Goal: Task Accomplishment & Management: Use online tool/utility

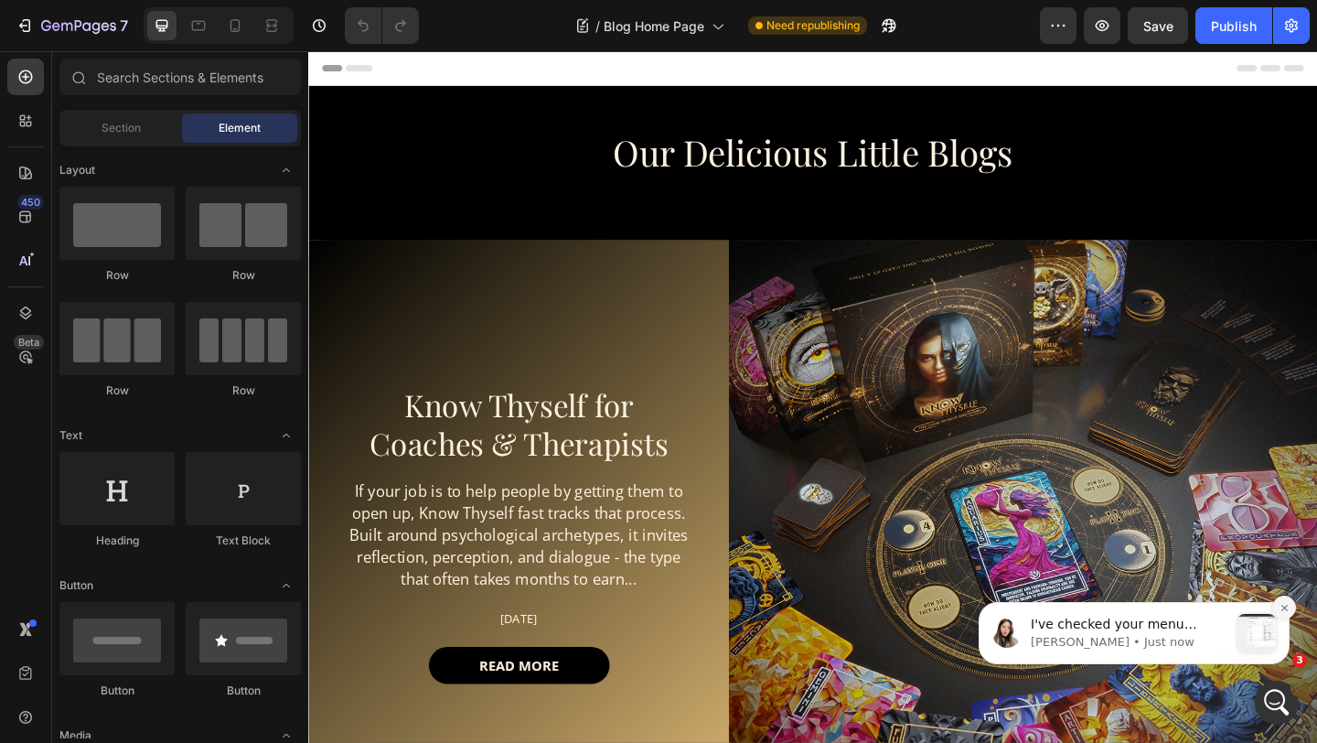
click at [1286, 605] on icon "Dismiss notification" at bounding box center [1284, 607] width 6 height 6
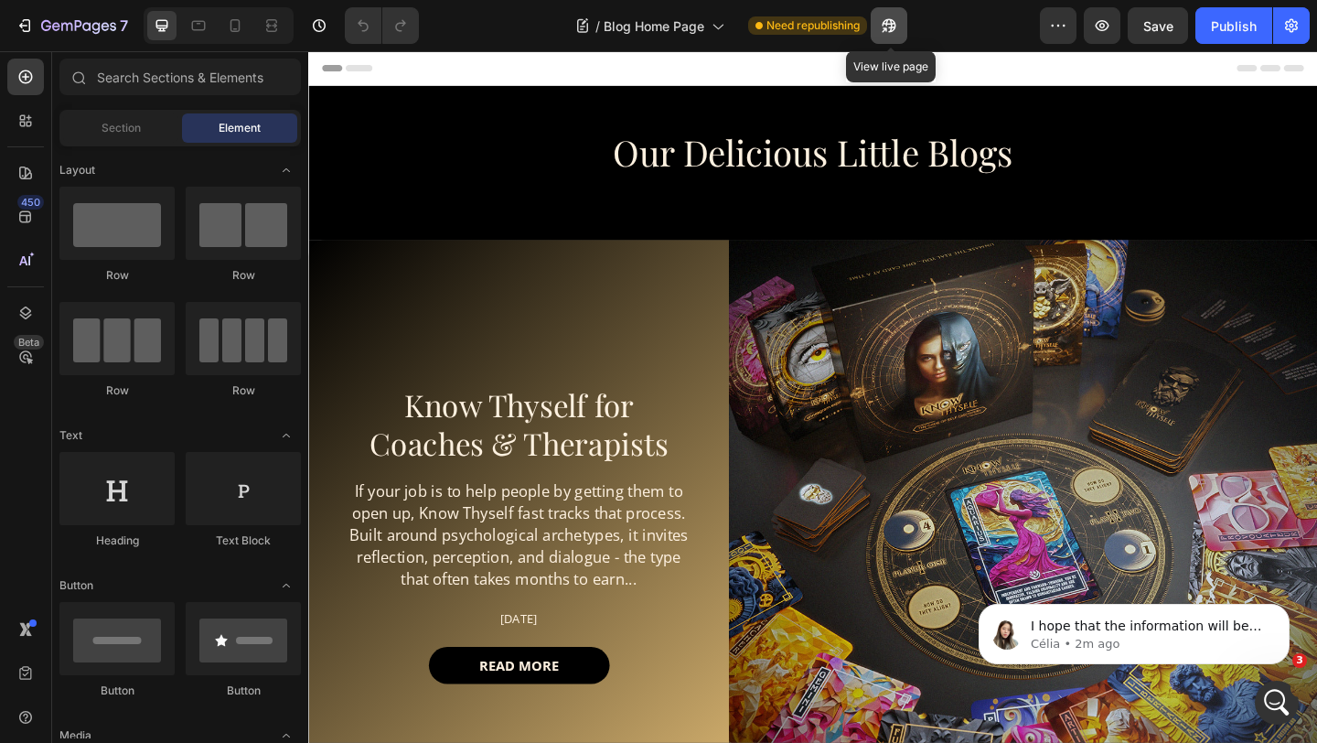
click at [896, 35] on button "button" at bounding box center [889, 25] width 37 height 37
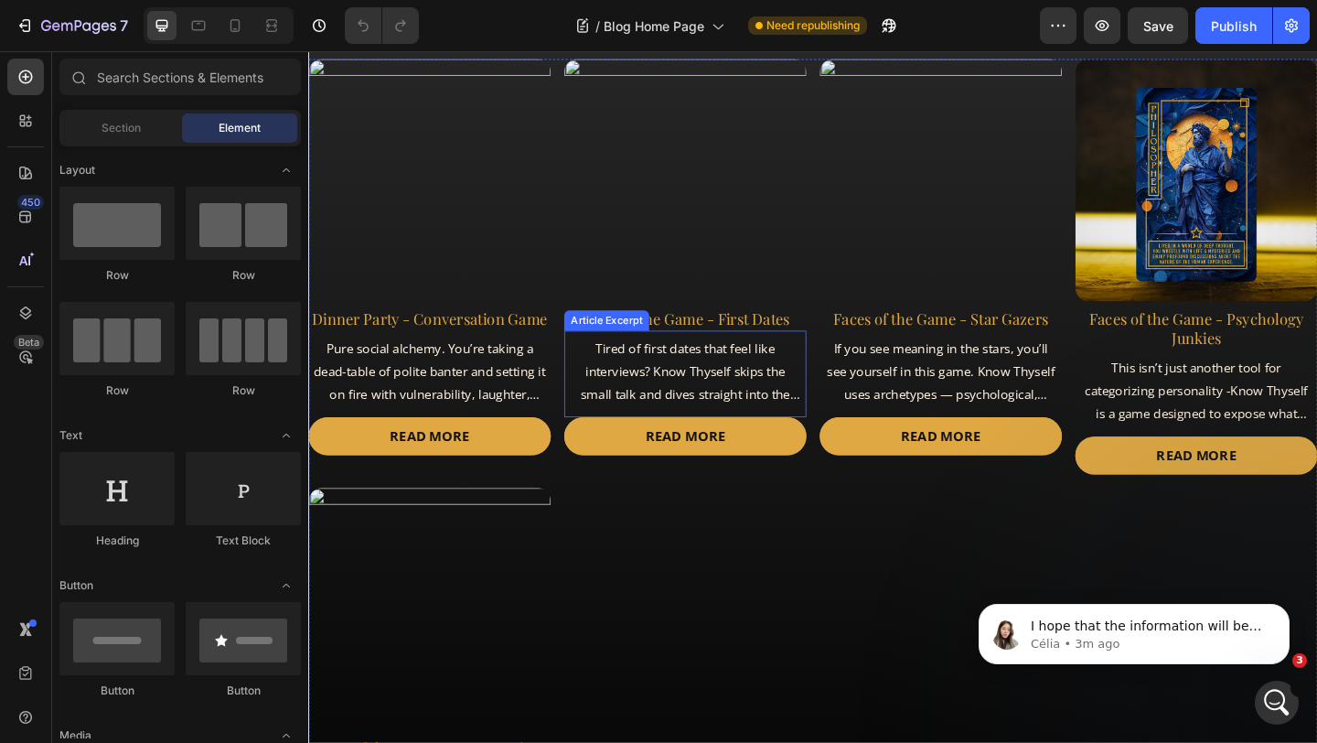
scroll to position [922, 0]
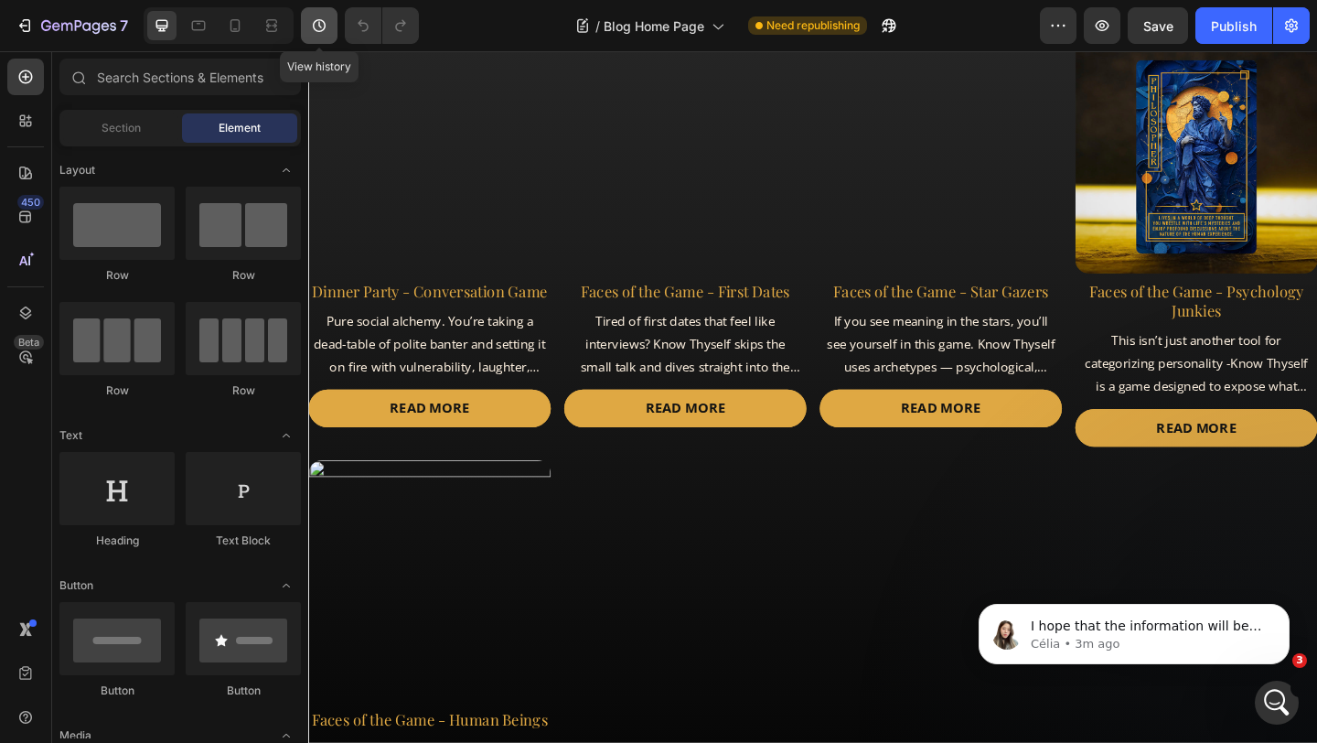
click at [318, 30] on icon "button" at bounding box center [319, 25] width 13 height 13
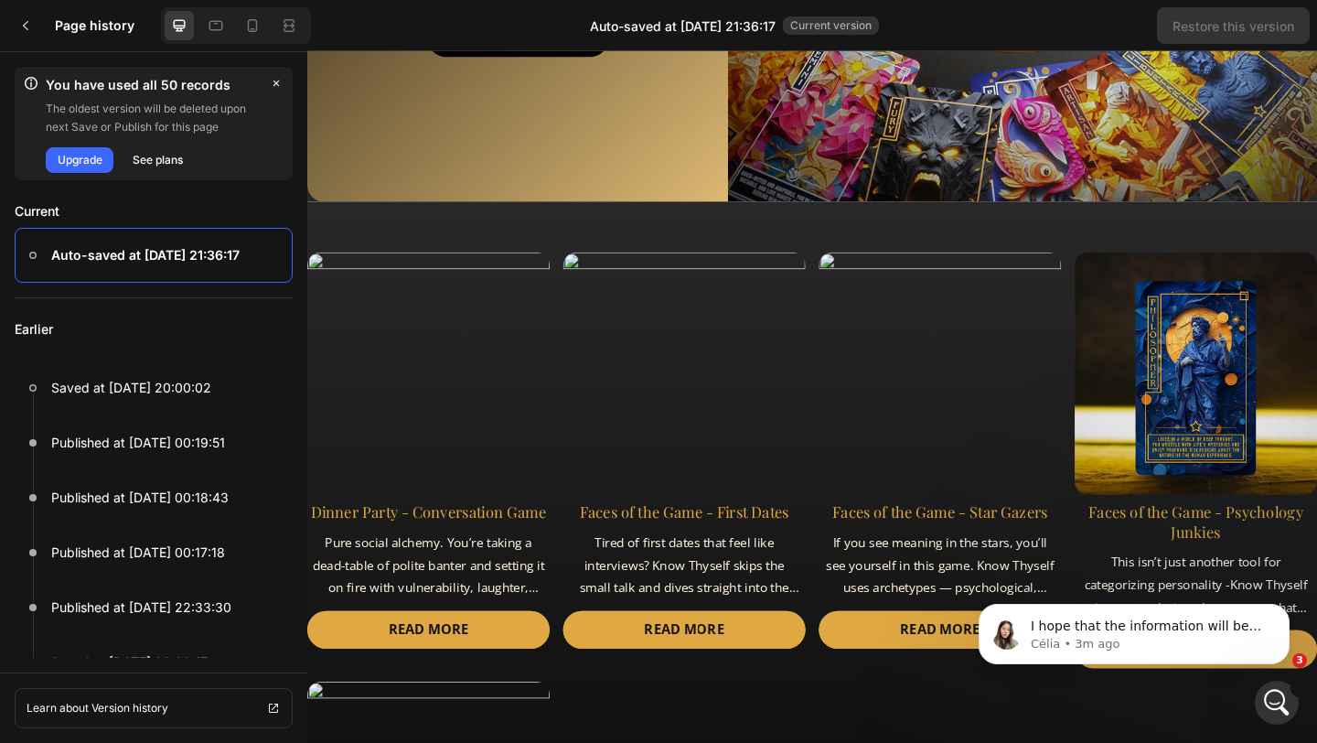
scroll to position [732, 0]
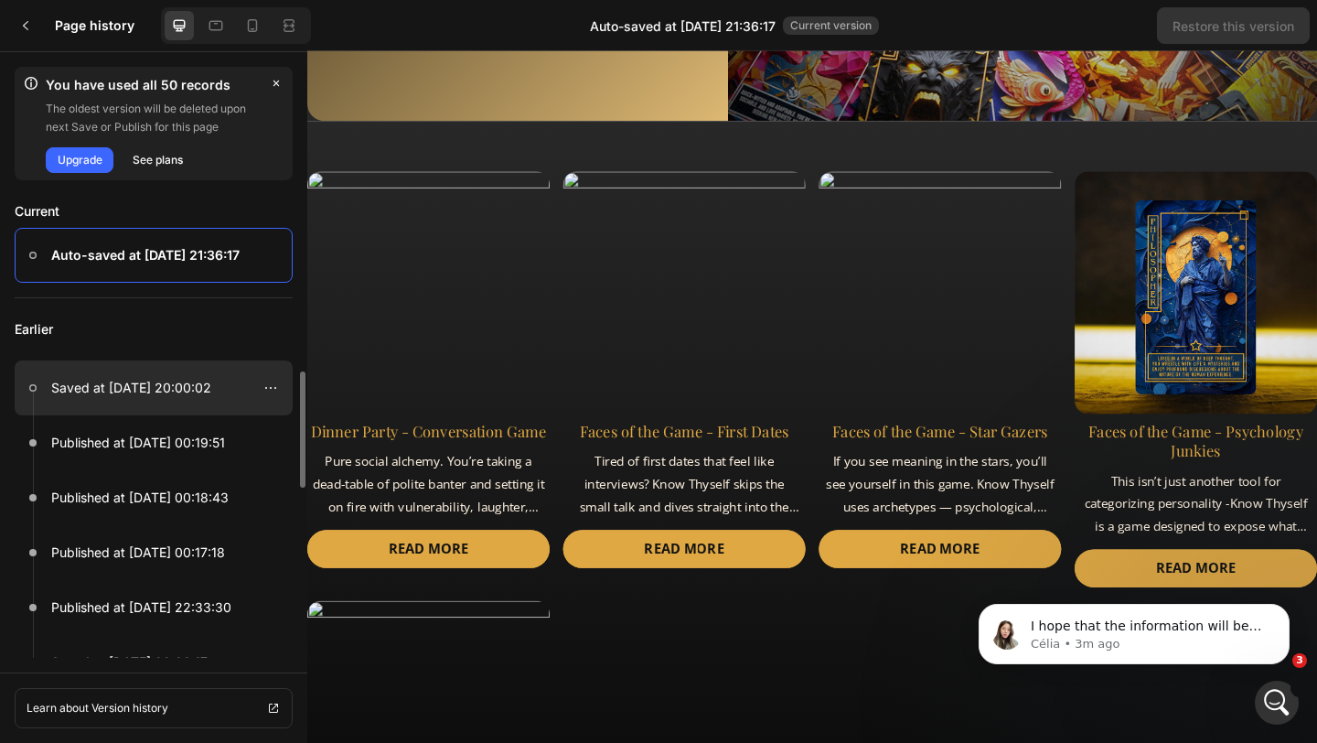
click at [152, 392] on p "Saved at Aug 28, 20:00:02" at bounding box center [131, 388] width 160 height 22
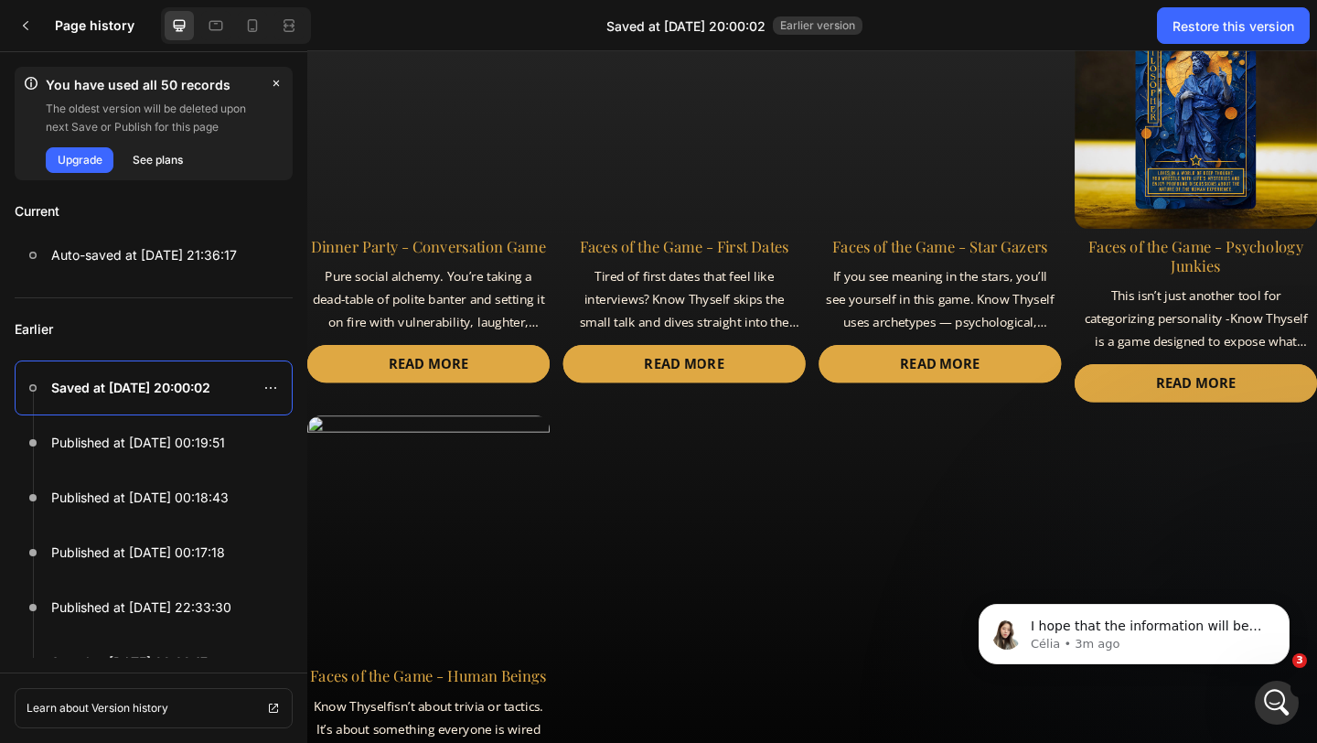
scroll to position [1038, 0]
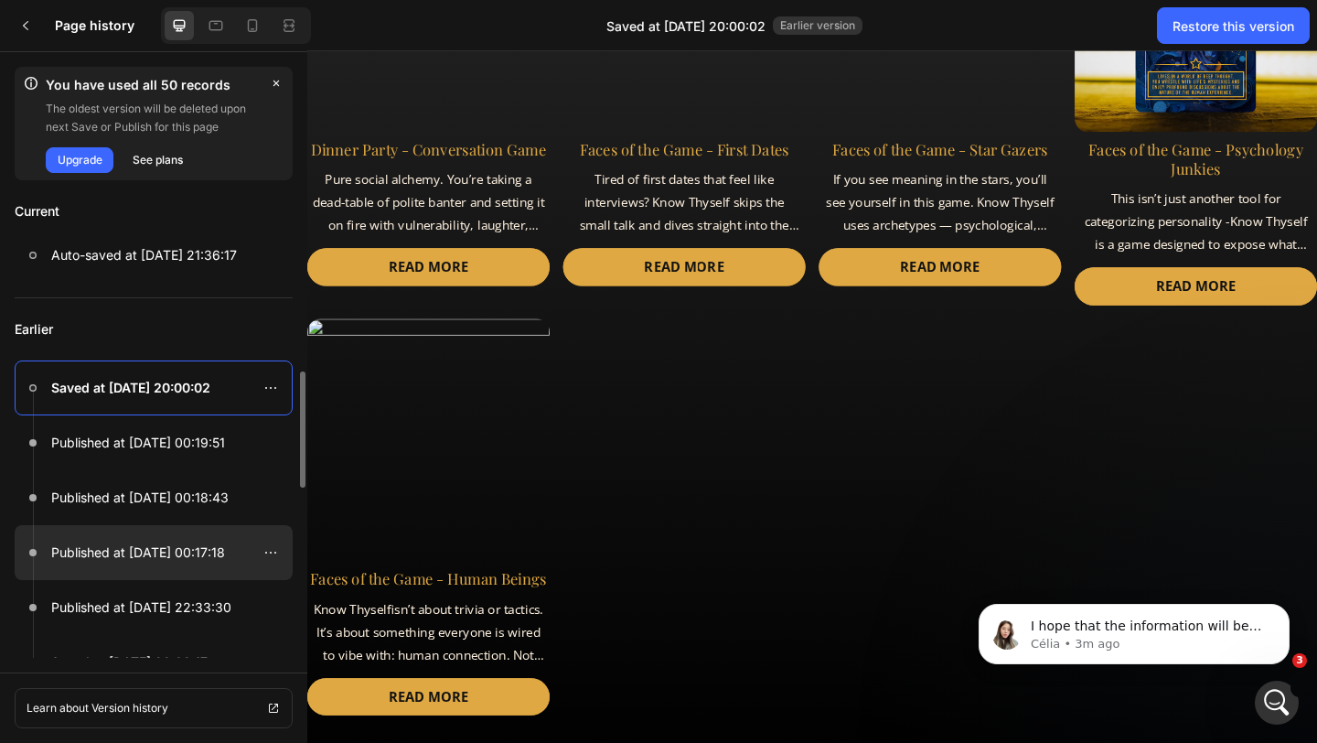
click at [135, 567] on div at bounding box center [154, 552] width 278 height 55
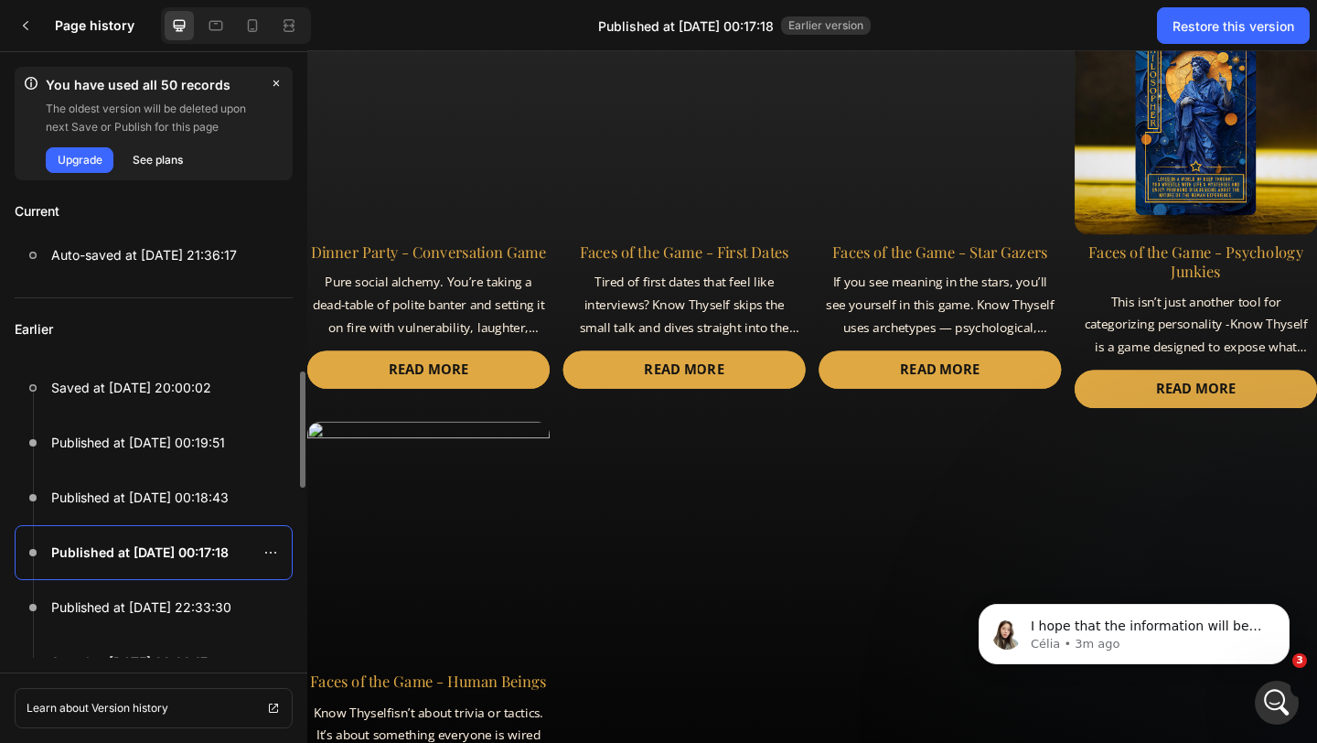
scroll to position [348, 0]
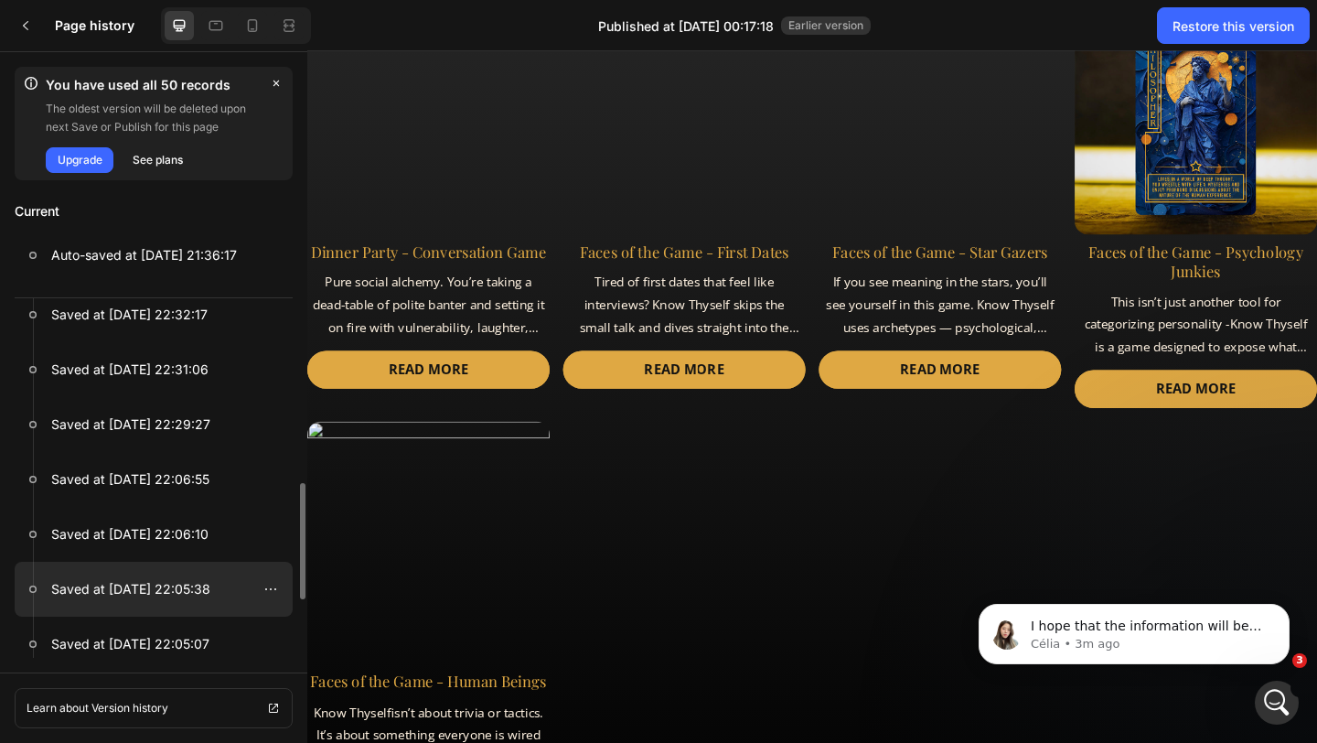
click at [156, 607] on div at bounding box center [154, 589] width 278 height 55
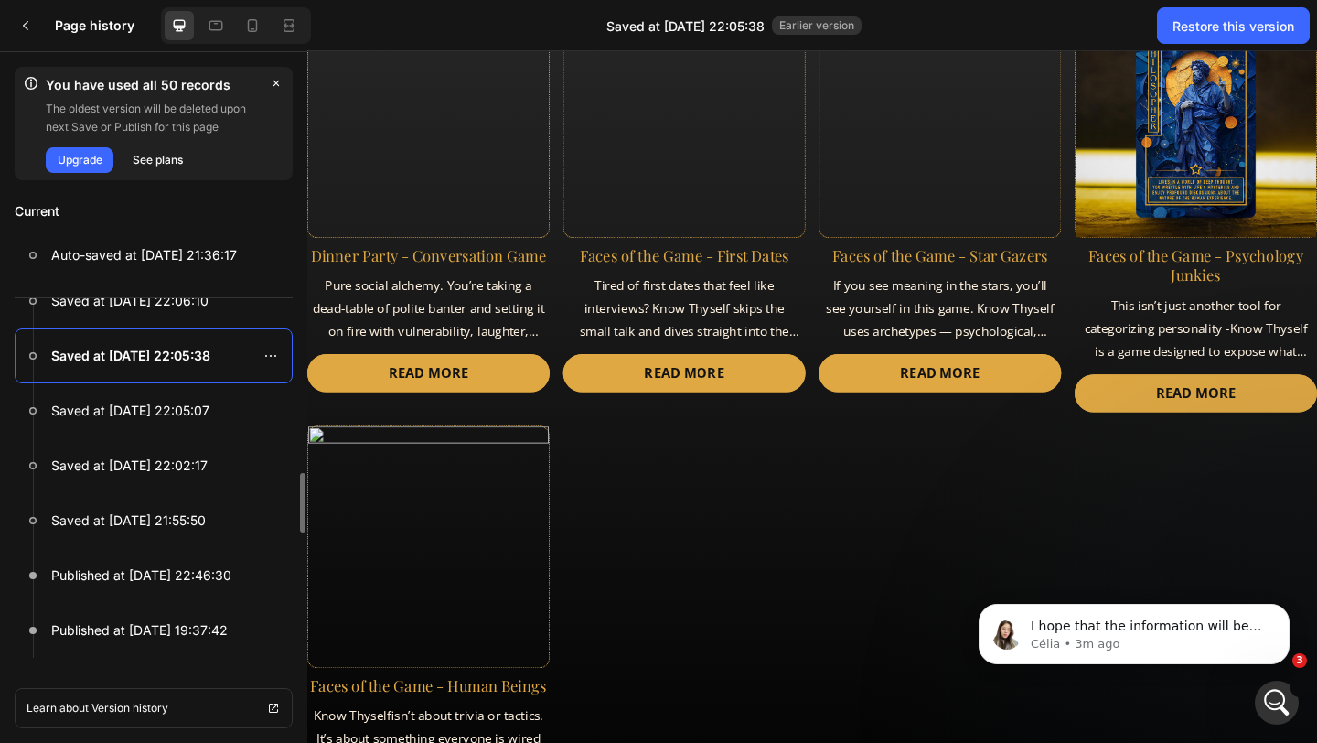
scroll to position [699, 0]
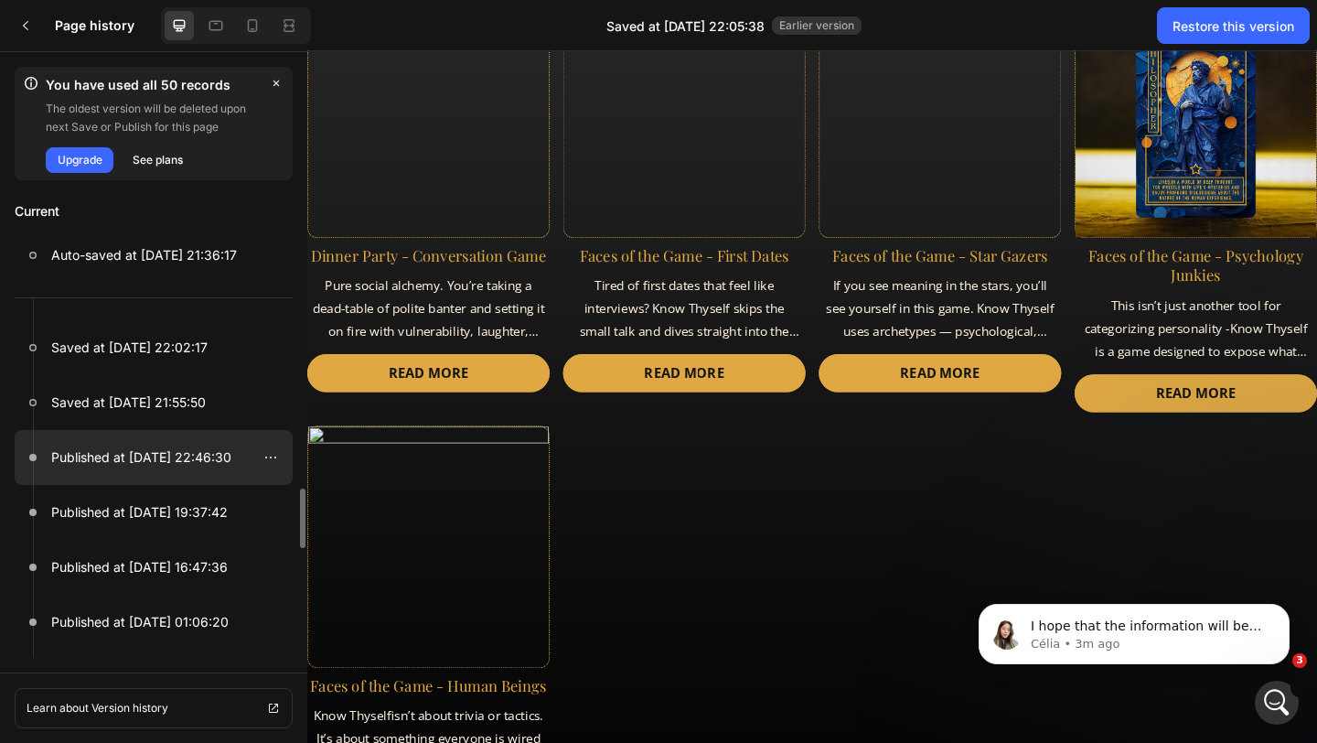
click at [145, 464] on p "Published at Aug 21, 22:46:30" at bounding box center [141, 457] width 180 height 22
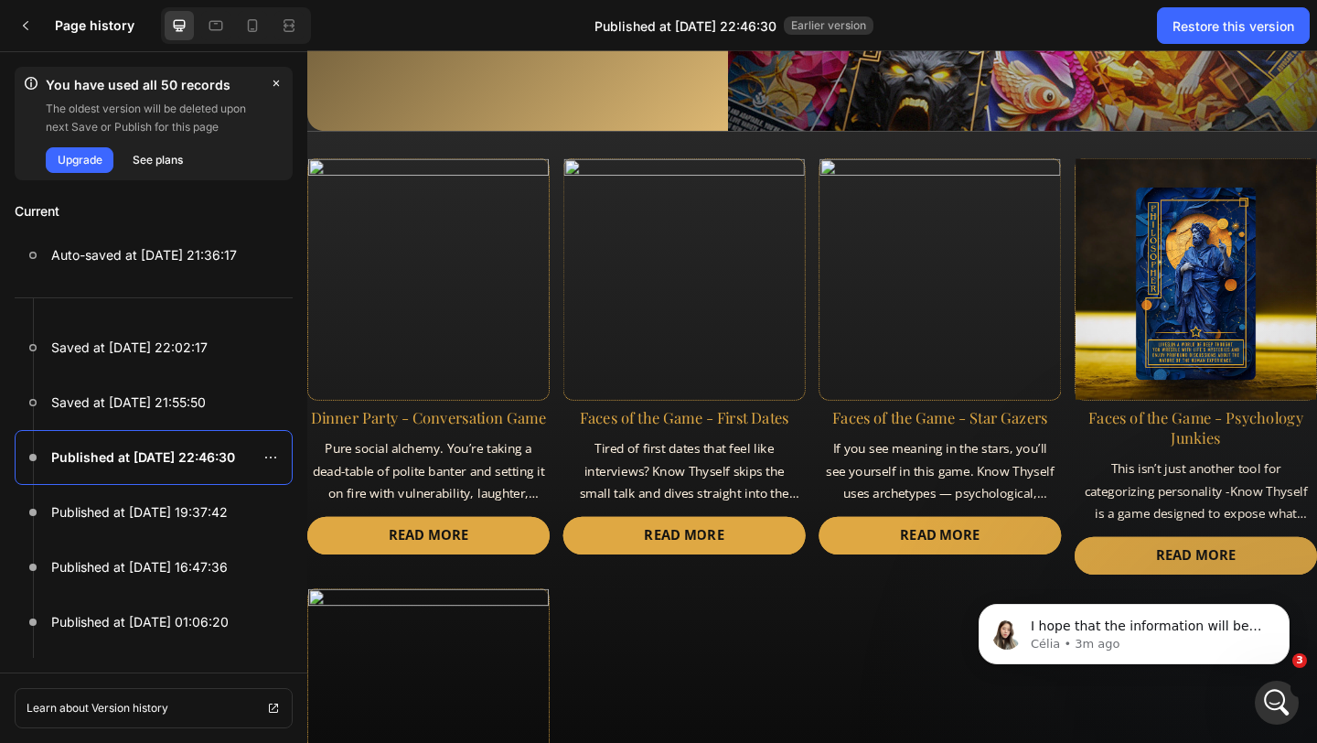
scroll to position [813, 0]
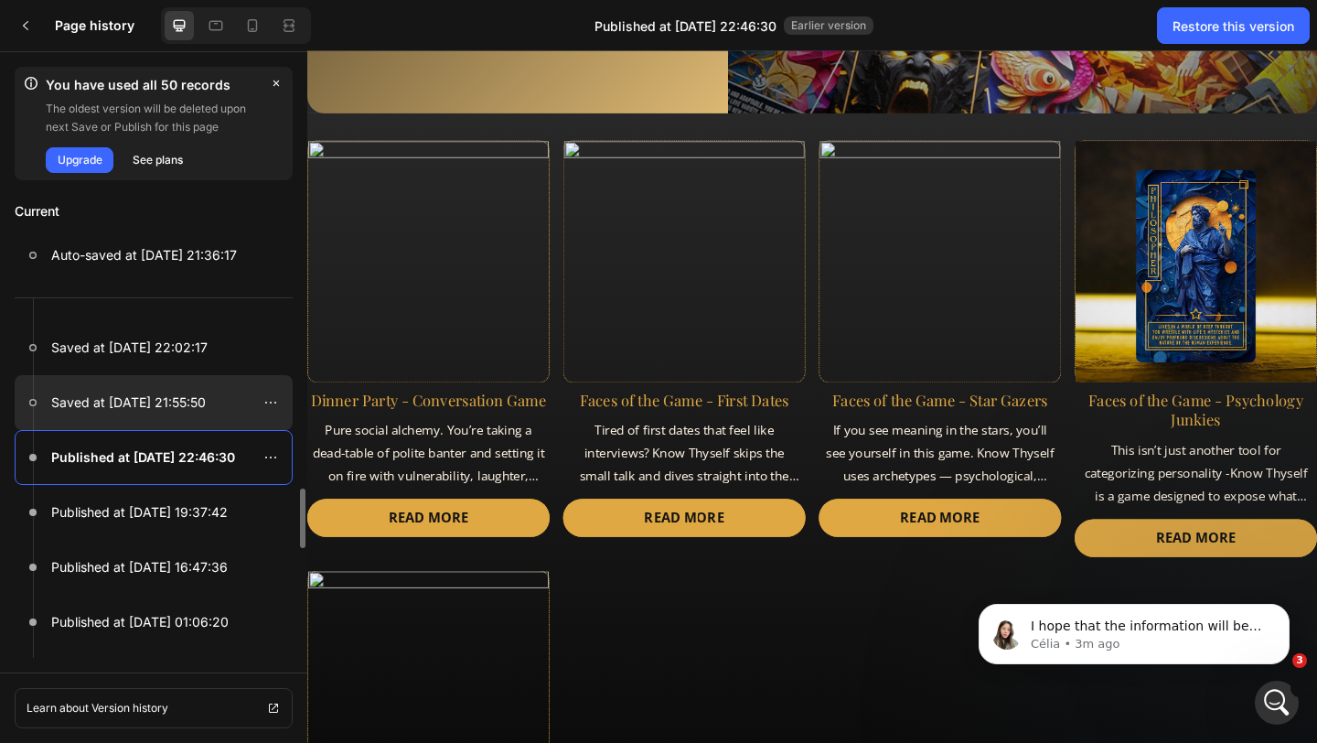
click at [150, 402] on p "Saved at Aug 22, 21:55:50" at bounding box center [128, 403] width 155 height 22
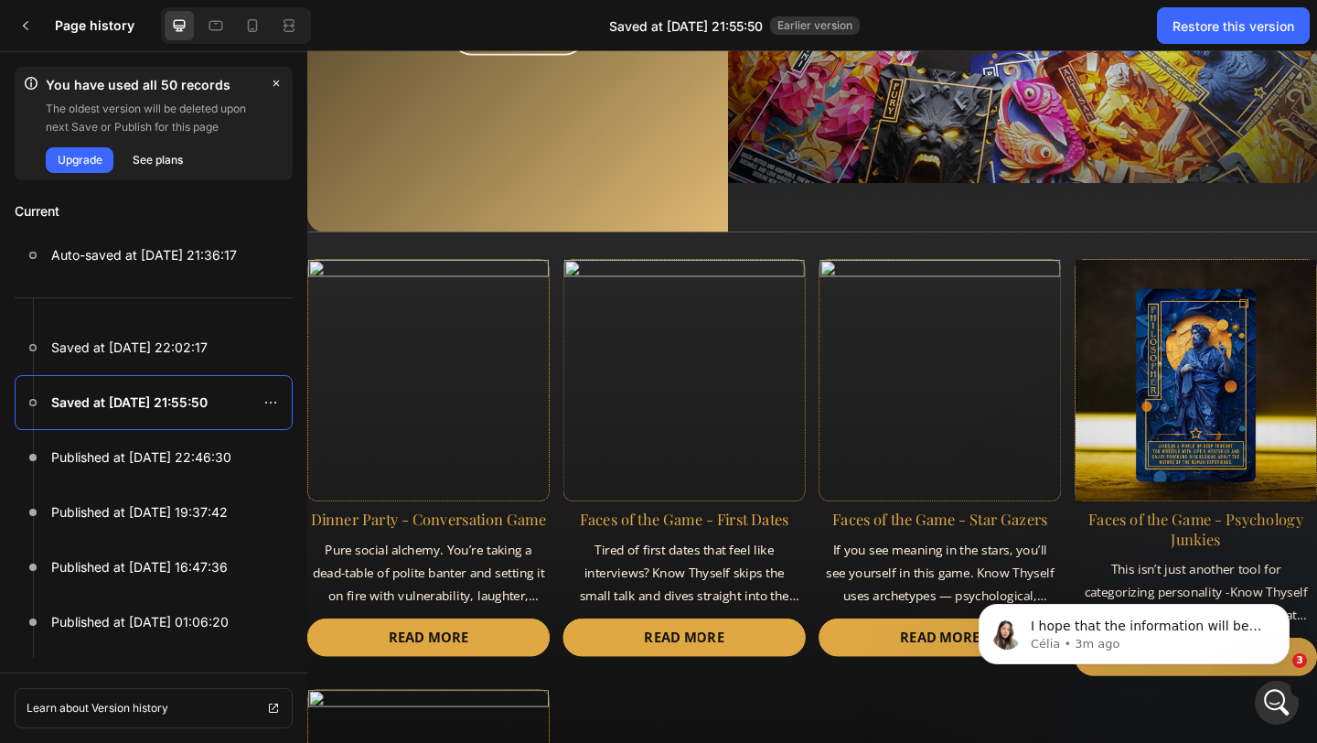
scroll to position [938, 0]
